Goal: Task Accomplishment & Management: Use online tool/utility

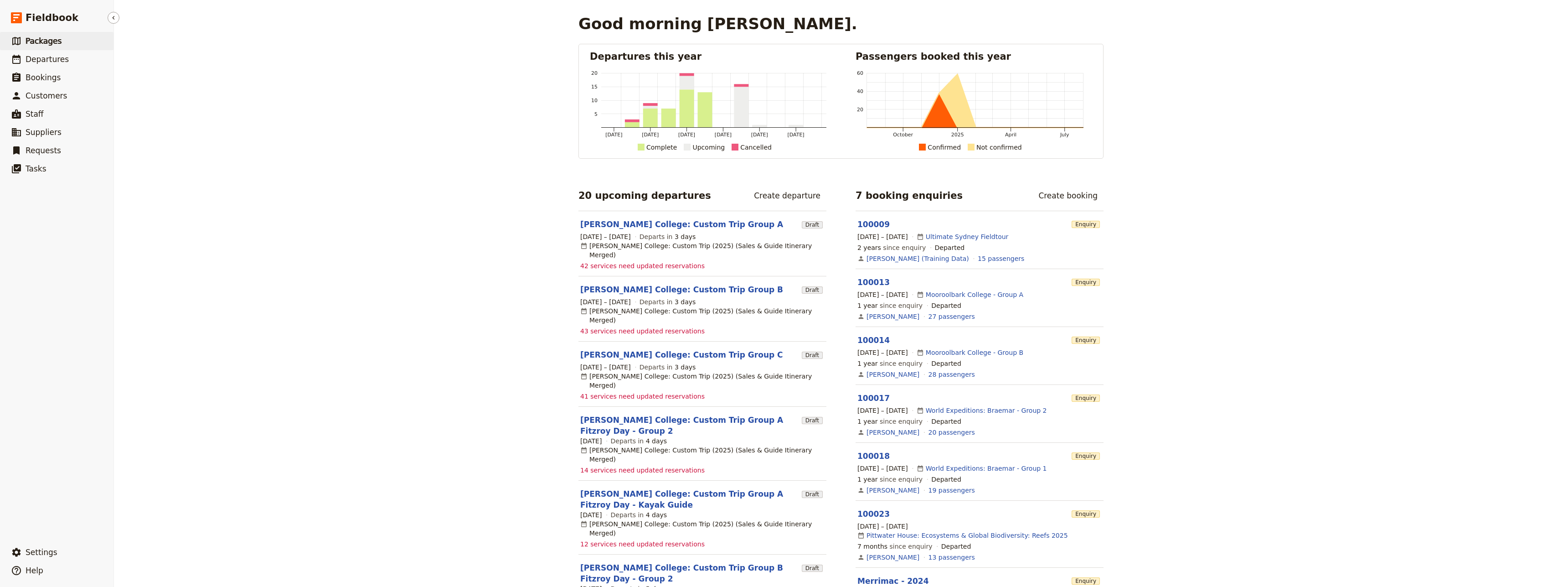
click at [39, 40] on span "Packages" at bounding box center [43, 41] width 36 height 9
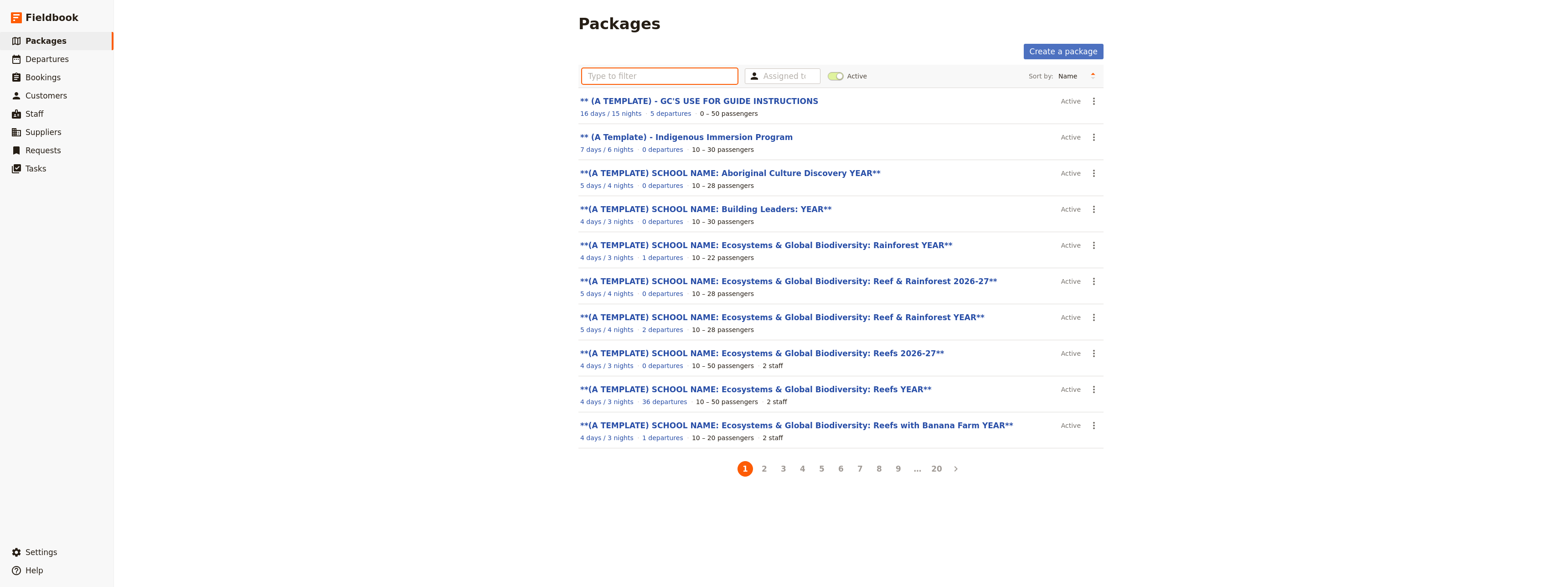
click at [616, 74] on input "text" at bounding box center [659, 76] width 155 height 15
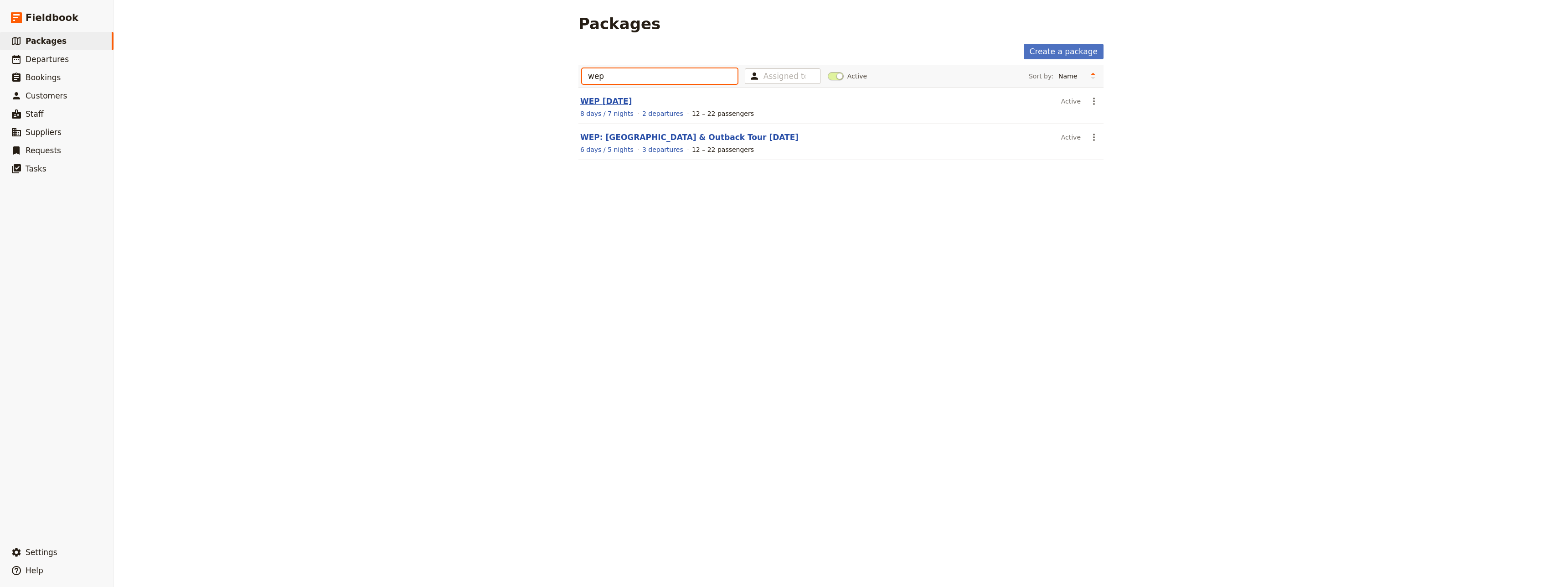
type input "wep"
click at [596, 99] on link "WEP [DATE]" at bounding box center [606, 101] width 52 height 9
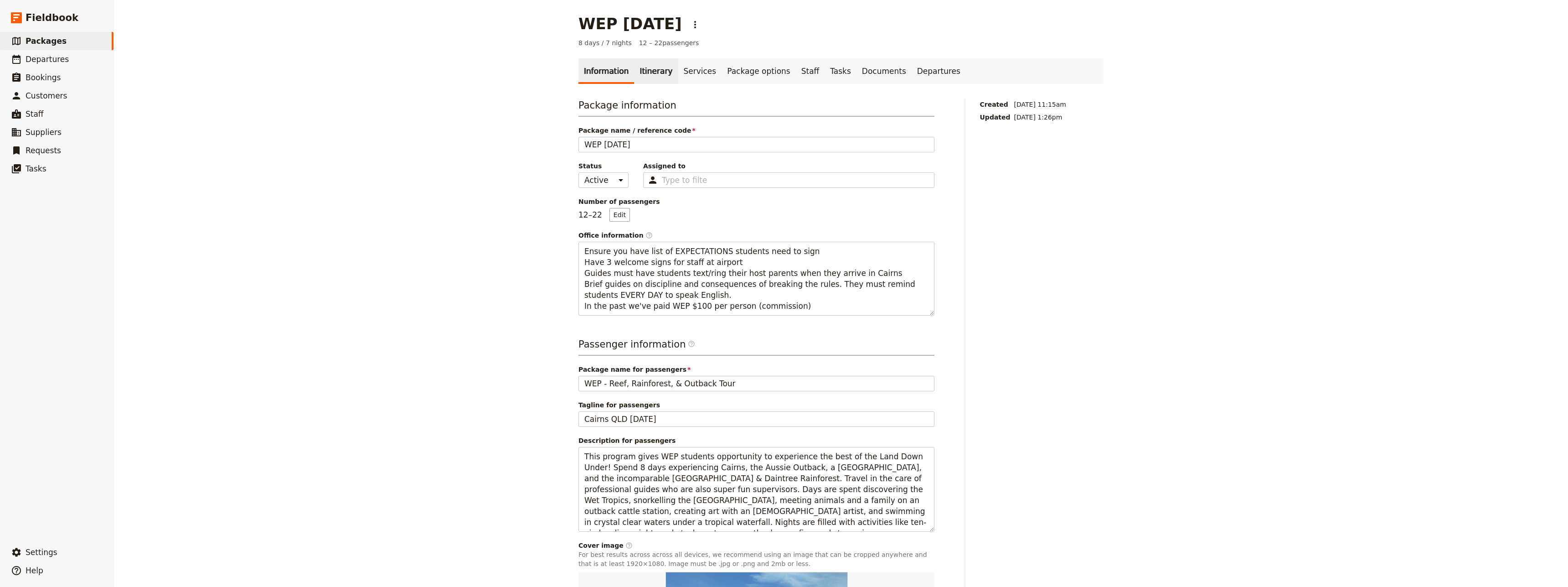
click at [642, 70] on link "Itinerary" at bounding box center [656, 71] width 44 height 26
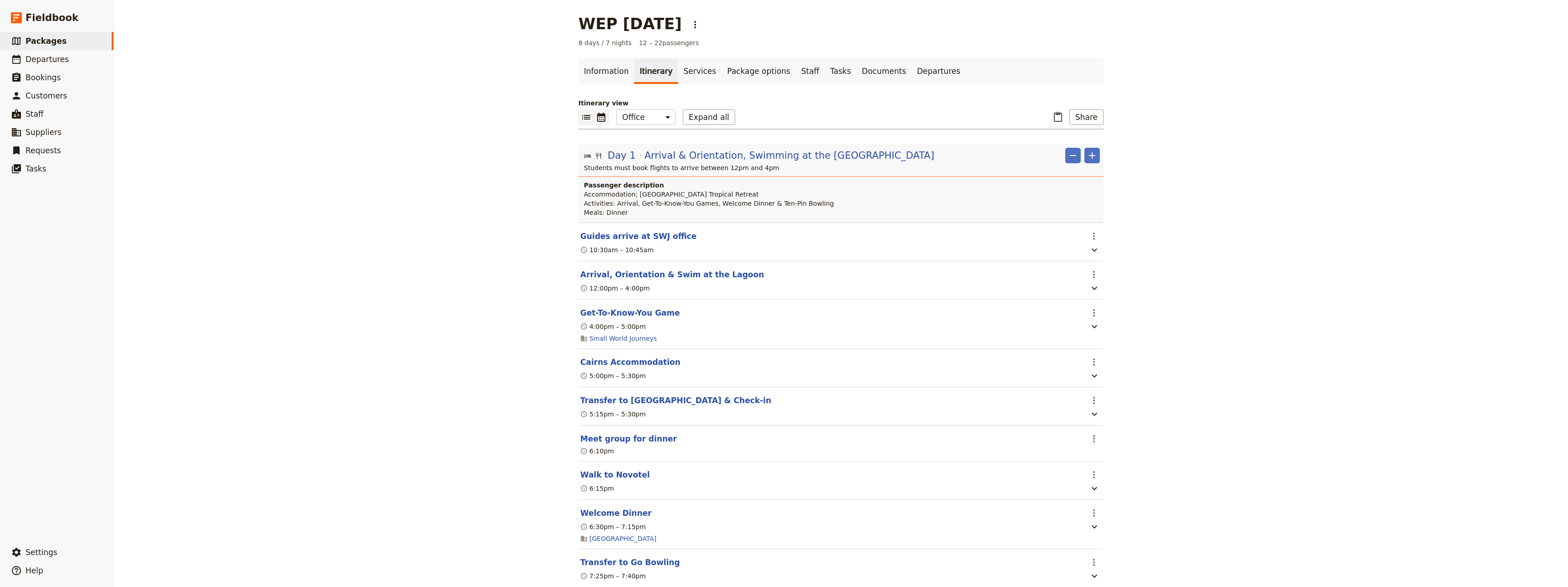
drag, startPoint x: 593, startPoint y: 119, endPoint x: 673, endPoint y: 137, distance: 82.0
click at [596, 119] on icon "Calendar view" at bounding box center [601, 117] width 11 height 11
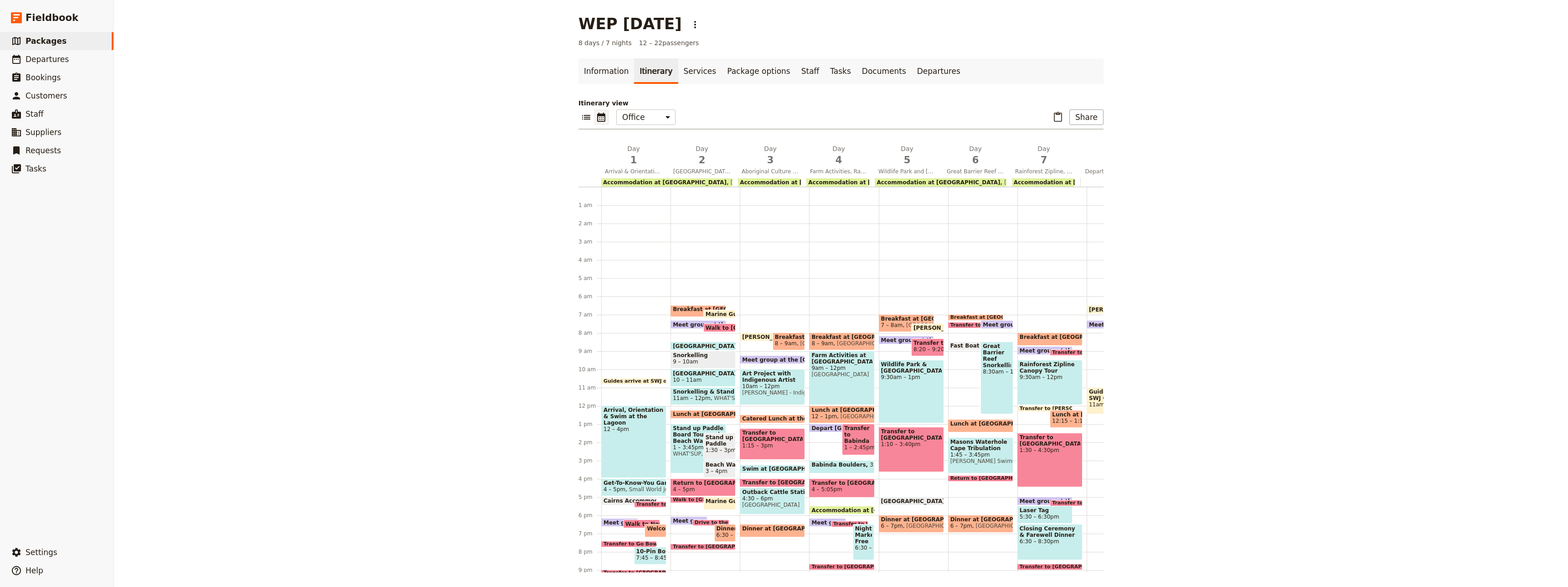
scroll to position [60, 0]
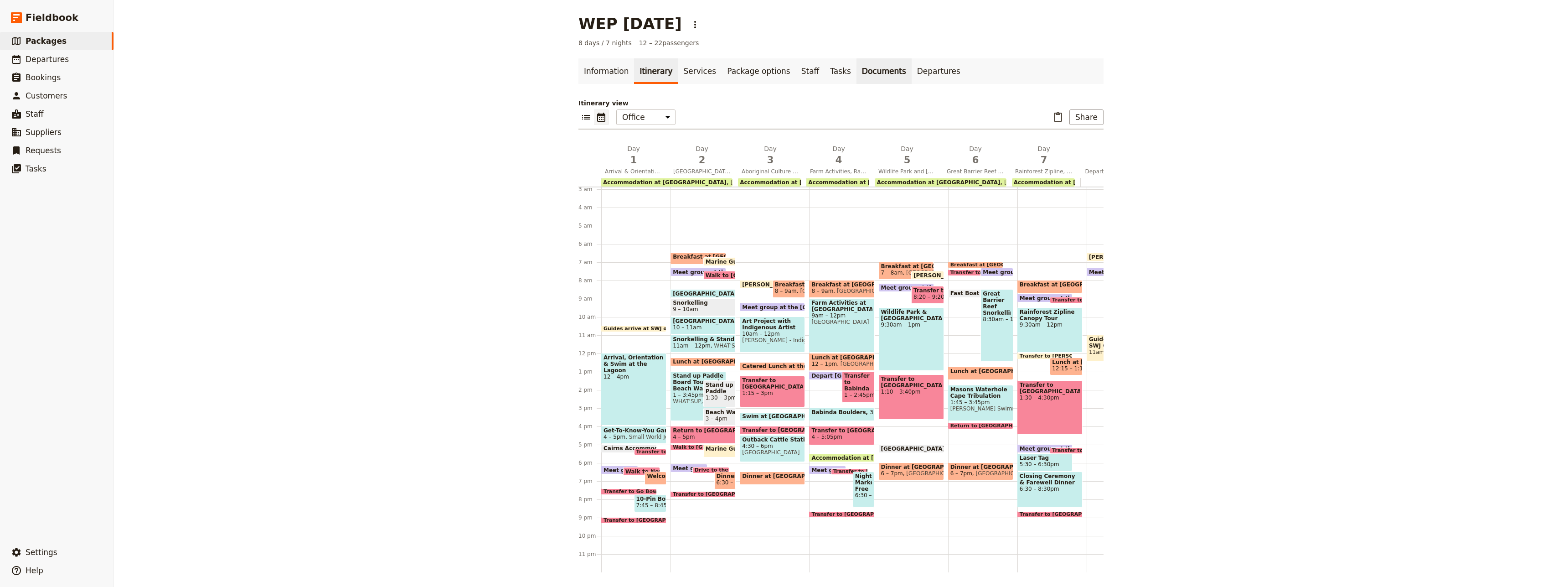
click at [856, 68] on link "Documents" at bounding box center [884, 71] width 55 height 26
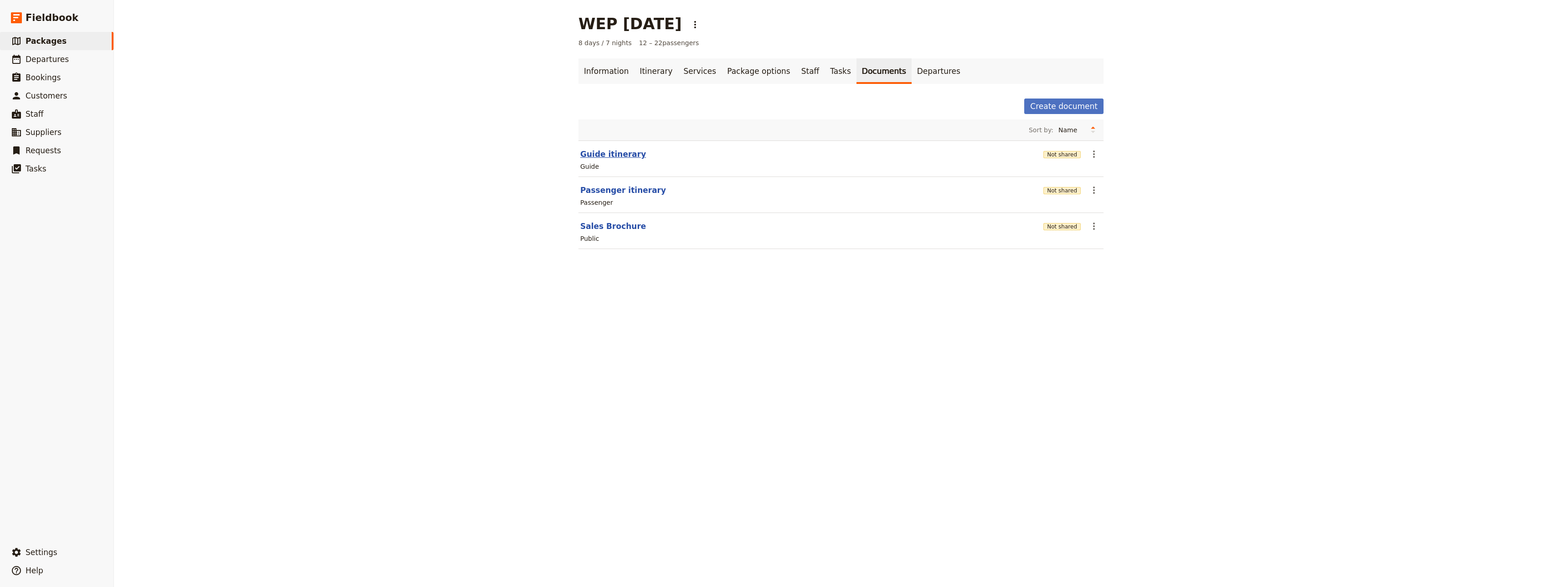
click at [590, 152] on button "Guide itinerary" at bounding box center [613, 154] width 66 height 11
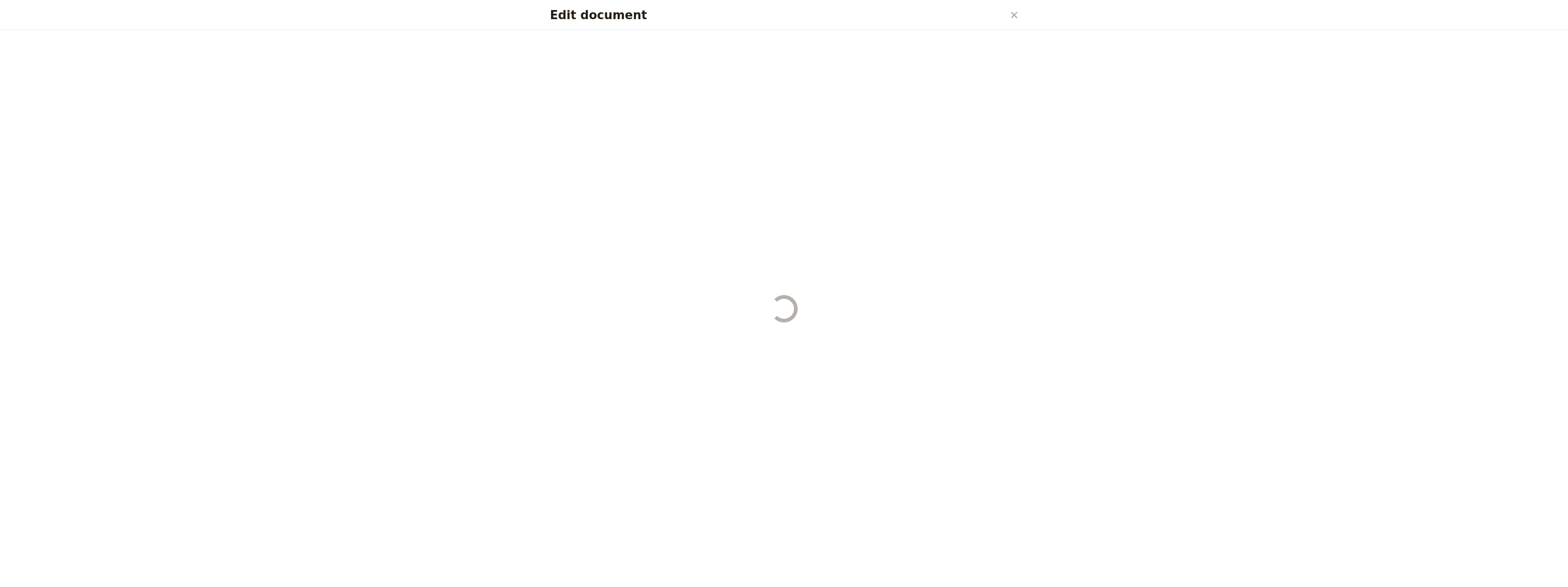
select select "STAFF"
select select "RUN_SHEET"
select select "DEFAULT"
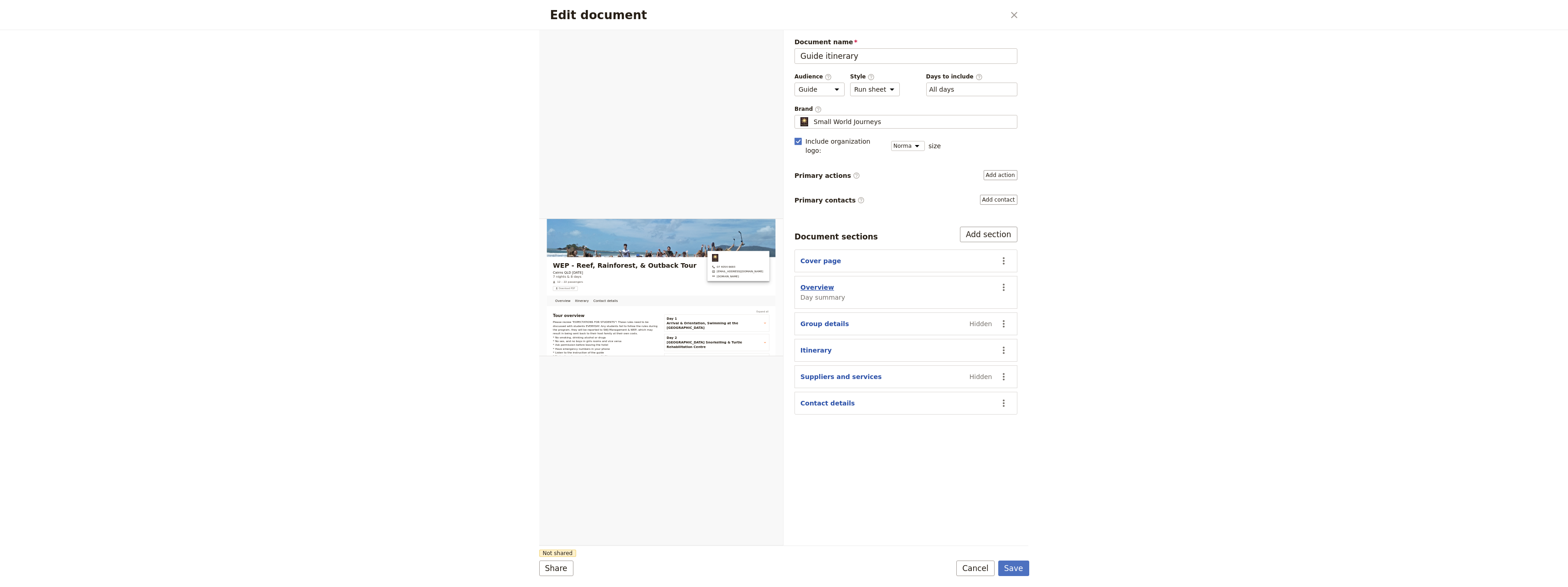
click at [813, 283] on button "Overview" at bounding box center [817, 287] width 33 height 9
select select "DAY_SUMMARY"
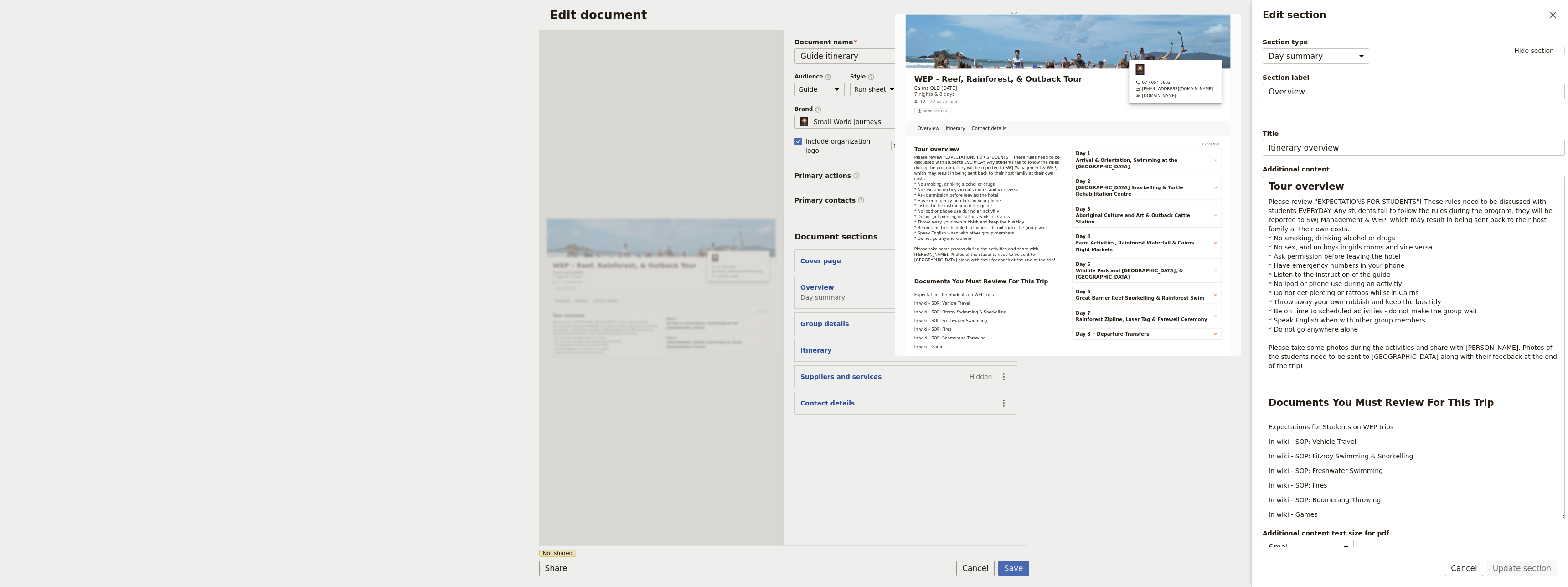
click at [1013, 473] on div "Document name Guide itinerary Preview Audience ​ Public Passenger Guide Style ​…" at bounding box center [906, 287] width 245 height 515
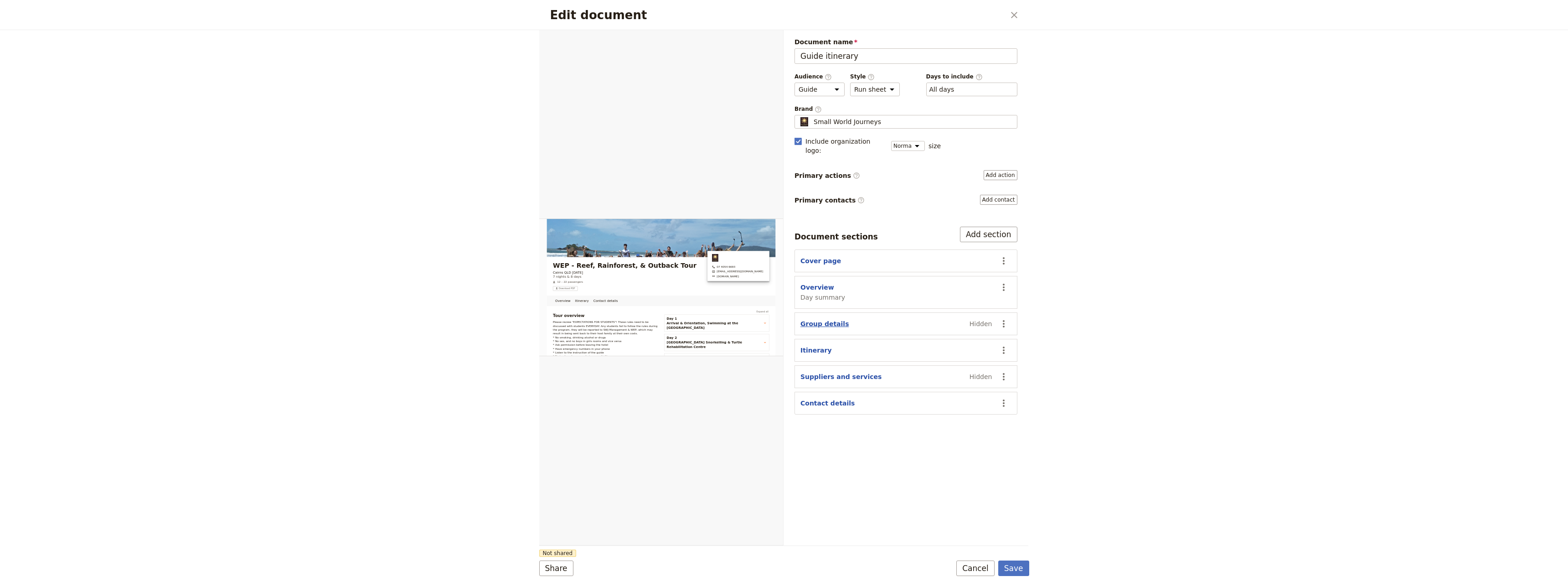
click at [821, 319] on button "Group details" at bounding box center [824, 323] width 48 height 9
select select "GROUP_DETAILS"
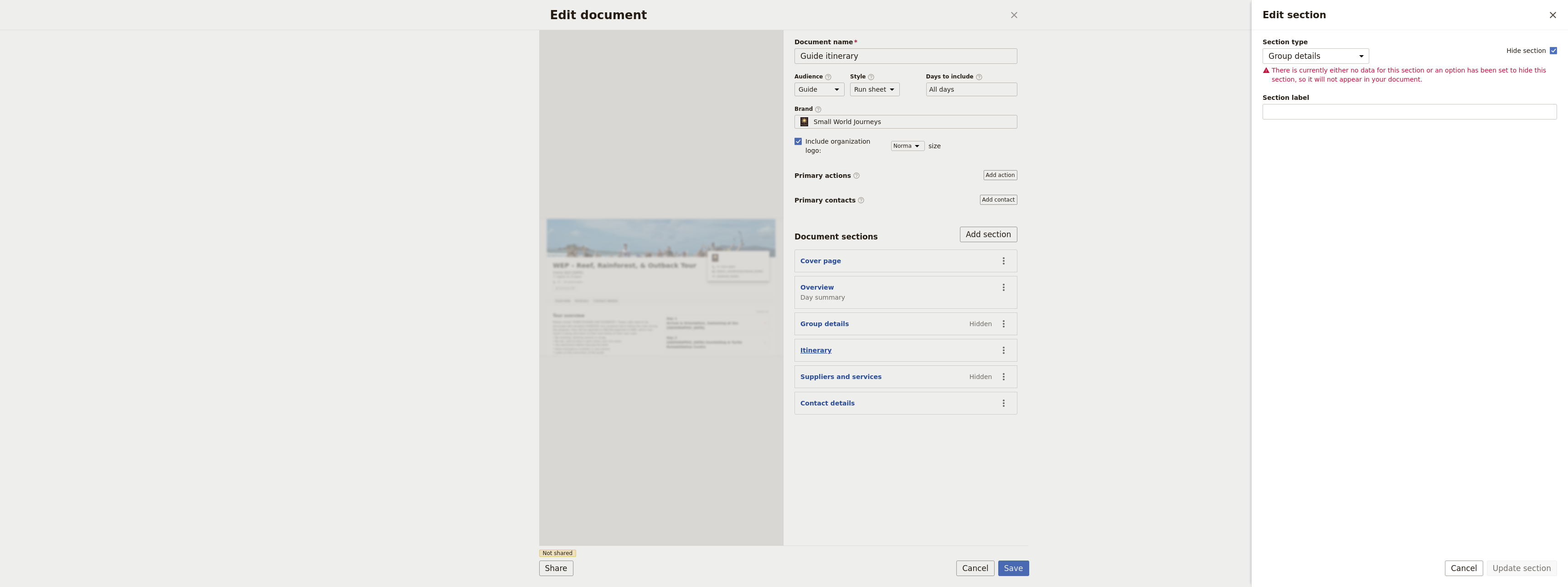
click at [813, 346] on button "Itinerary" at bounding box center [816, 350] width 32 height 9
select select "ITINERARY"
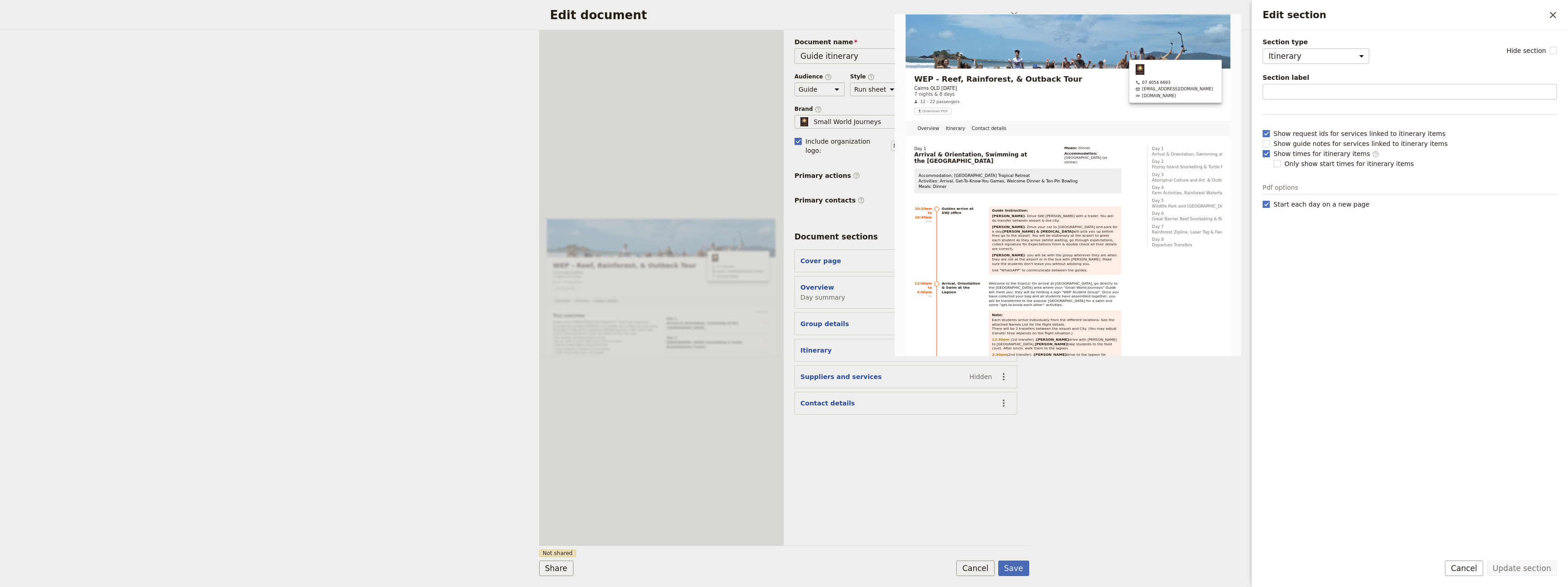
click at [1554, 16] on icon "Close drawer" at bounding box center [1553, 15] width 11 height 11
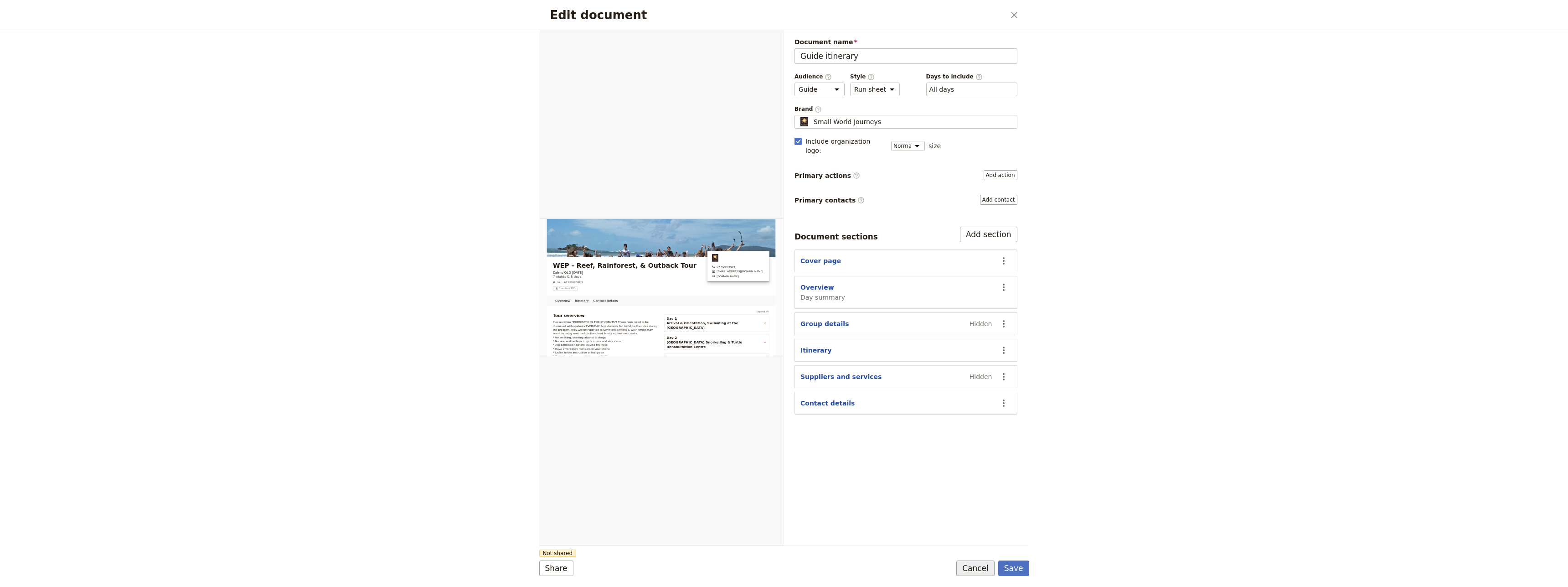
click at [973, 566] on button "Cancel" at bounding box center [975, 568] width 38 height 15
